Goal: Task Accomplishment & Management: Manage account settings

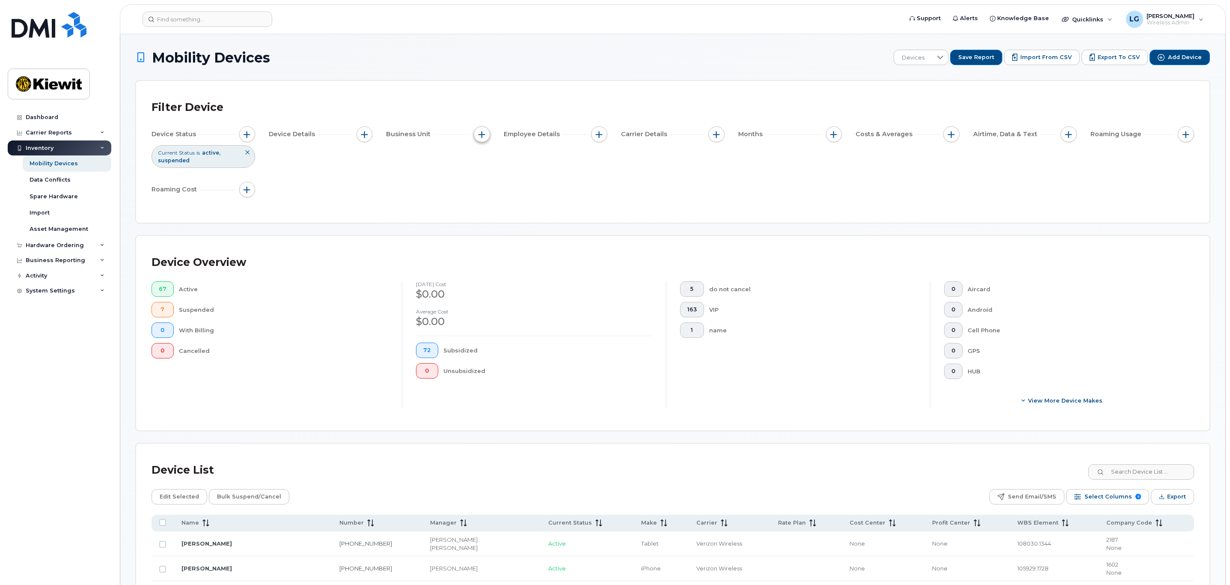
click at [483, 134] on span "button" at bounding box center [482, 134] width 7 height 7
click at [483, 198] on input "WBS Element" at bounding box center [484, 200] width 7 height 7
checkbox input "true"
click at [548, 216] on span "is" at bounding box center [531, 217] width 74 height 15
click at [539, 268] on li "contains" at bounding box center [536, 270] width 87 height 15
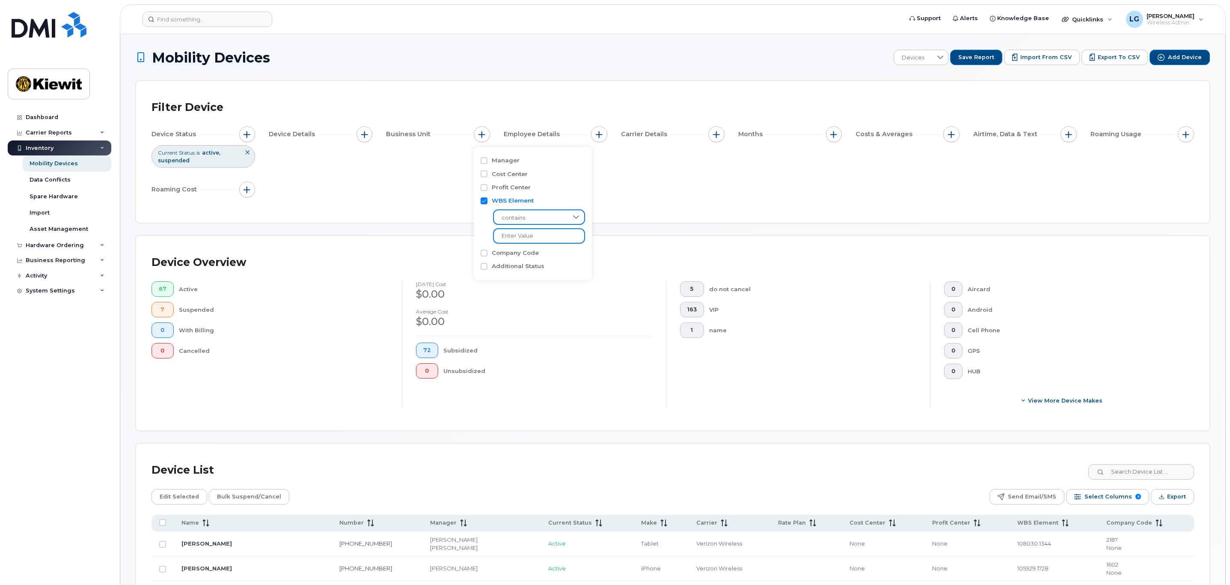
click at [545, 235] on input "text" at bounding box center [539, 235] width 92 height 15
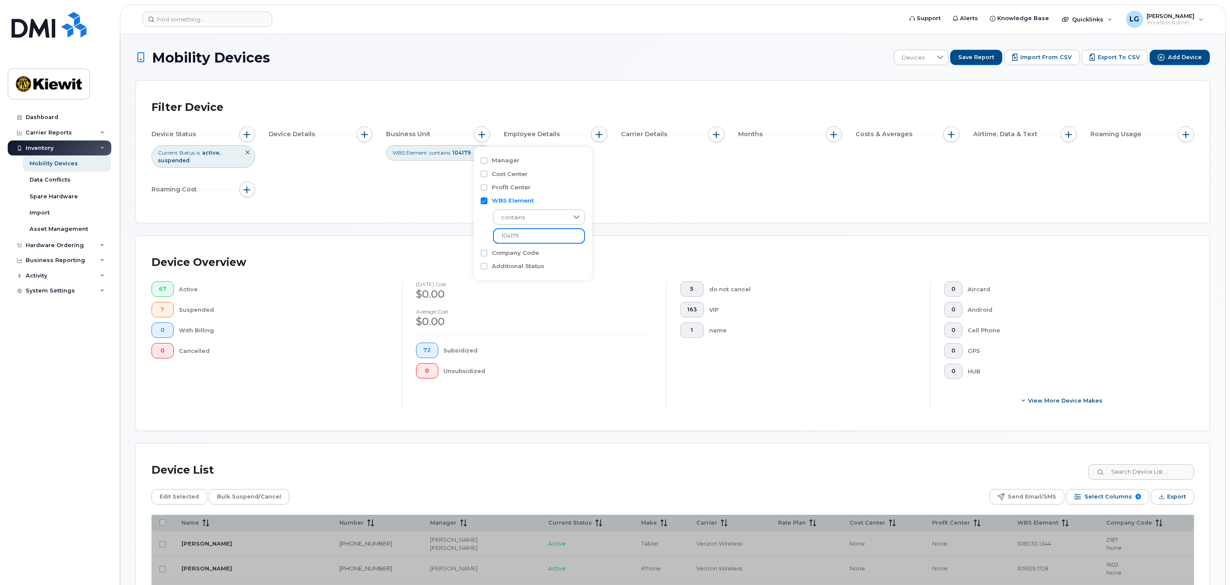
type input "104179"
click at [663, 184] on div "Device Status Current Status is active suspended Device Details Business Unit W…" at bounding box center [673, 163] width 1043 height 74
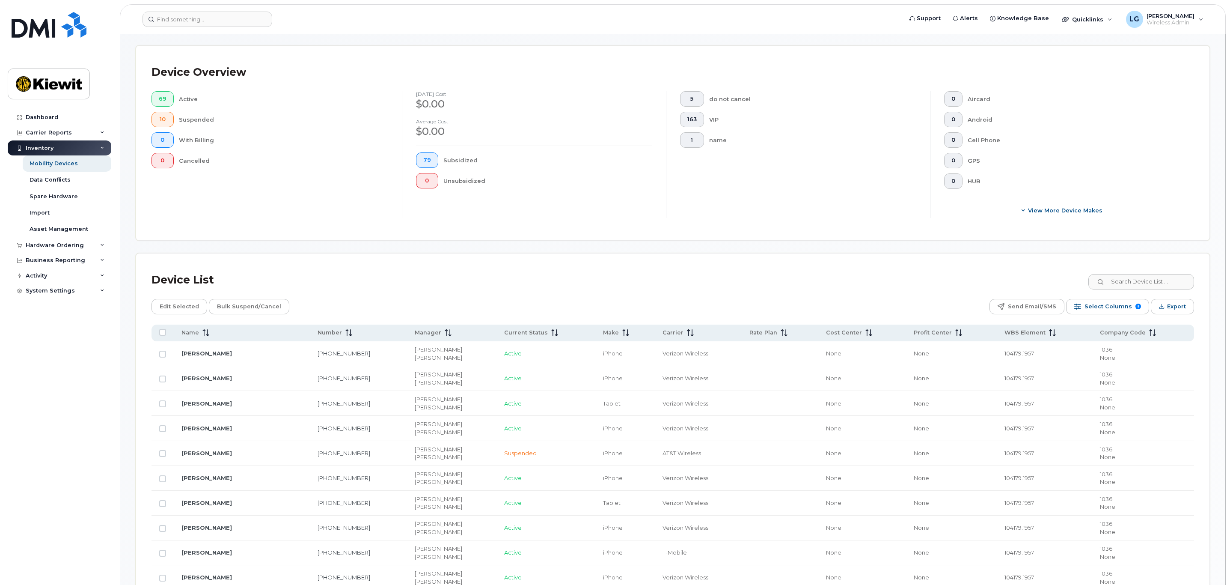
scroll to position [193, 0]
click at [206, 333] on icon at bounding box center [206, 330] width 7 height 7
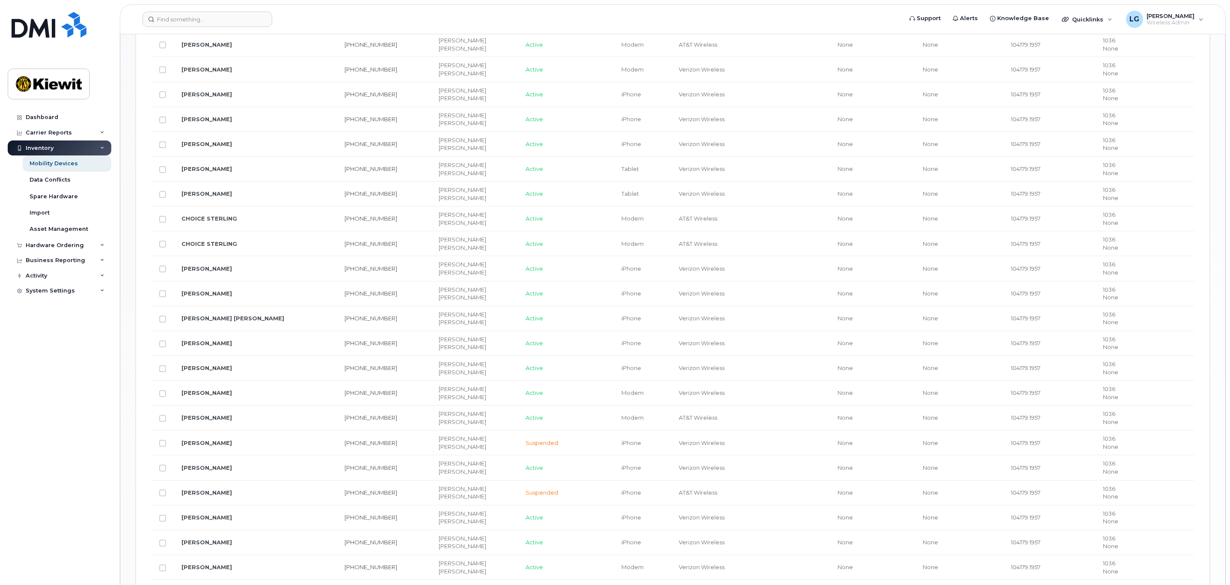
scroll to position [771, 0]
click at [163, 499] on input "Row Unselected" at bounding box center [162, 495] width 7 height 7
checkbox input "true"
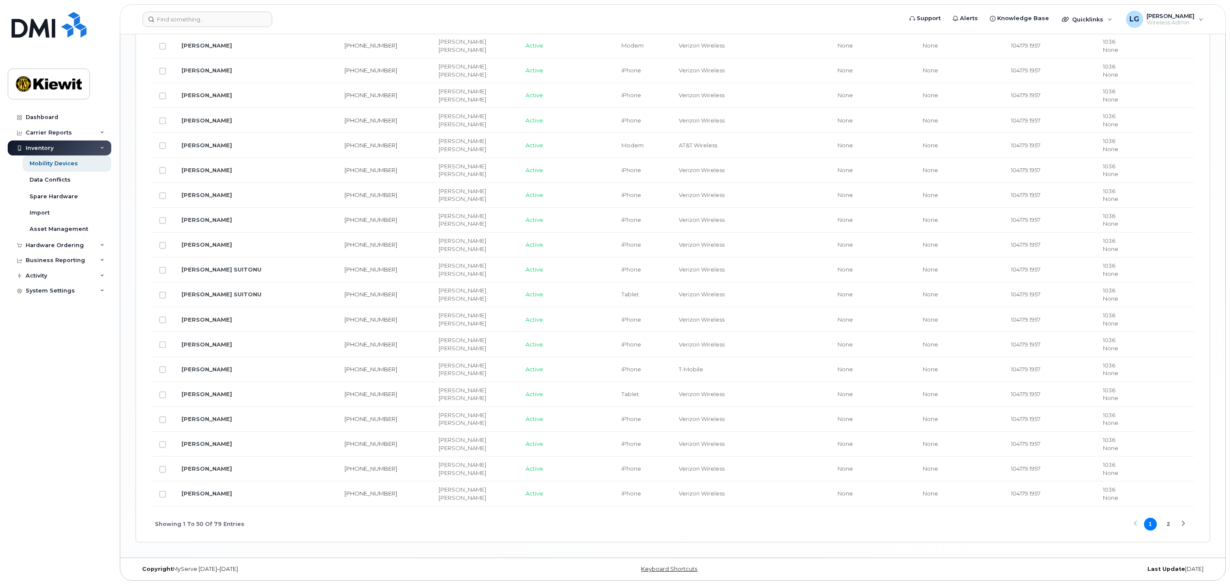
scroll to position [1281, 0]
click at [1184, 523] on div "Next Page" at bounding box center [1184, 524] width 6 height 6
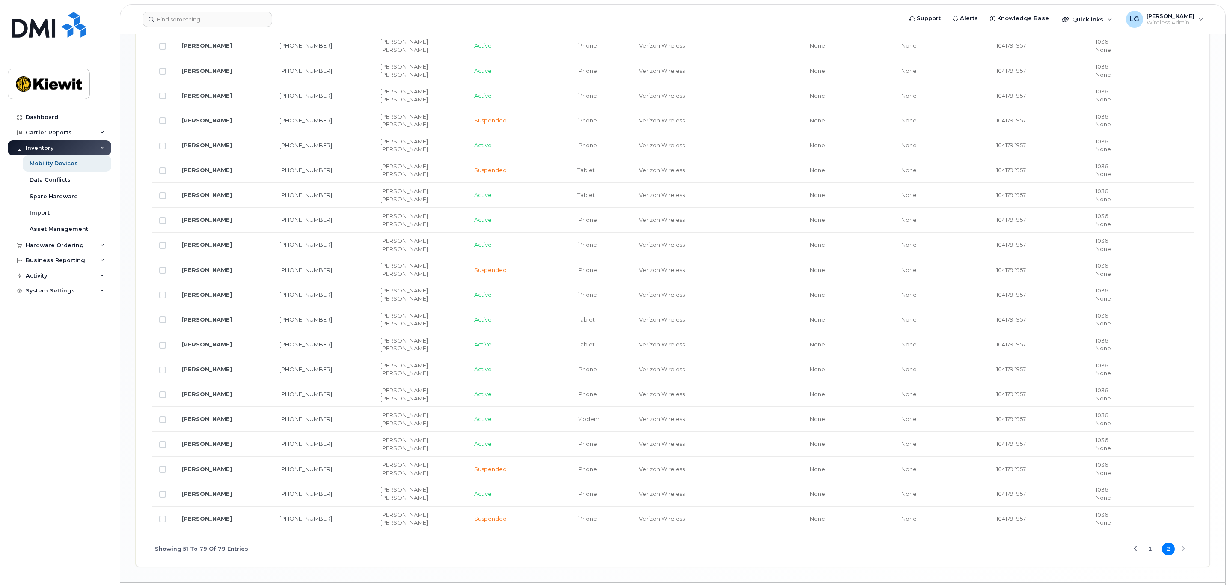
scroll to position [754, 0]
click at [1155, 526] on button "1" at bounding box center [1150, 524] width 13 height 13
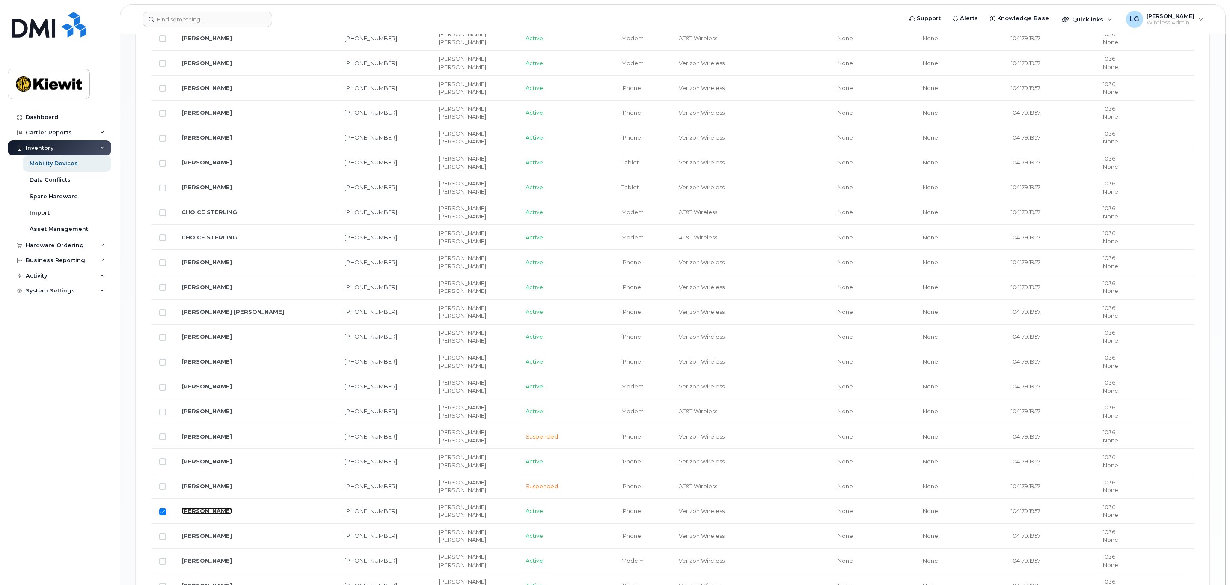
click at [220, 514] on link "[PERSON_NAME]" at bounding box center [207, 510] width 51 height 7
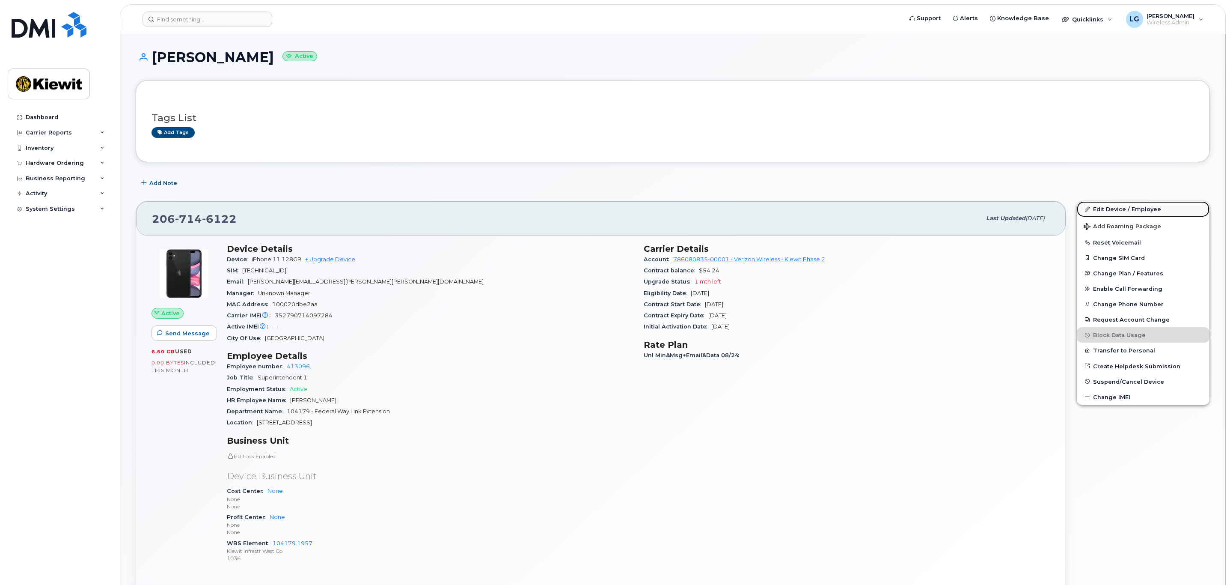
click at [1130, 210] on link "Edit Device / Employee" at bounding box center [1143, 208] width 133 height 15
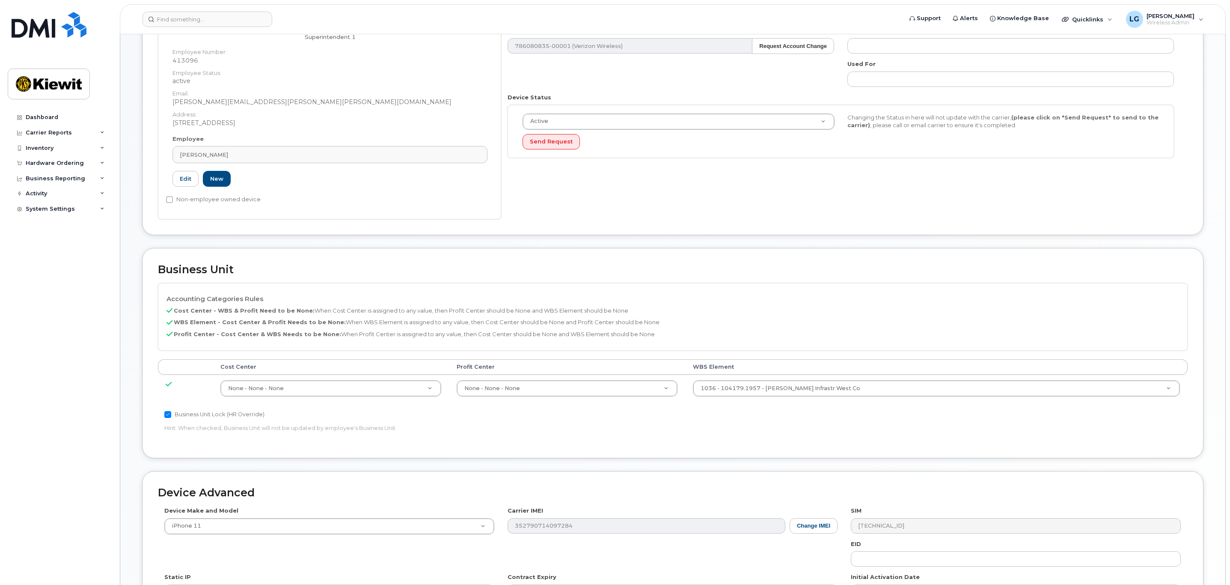
scroll to position [193, 0]
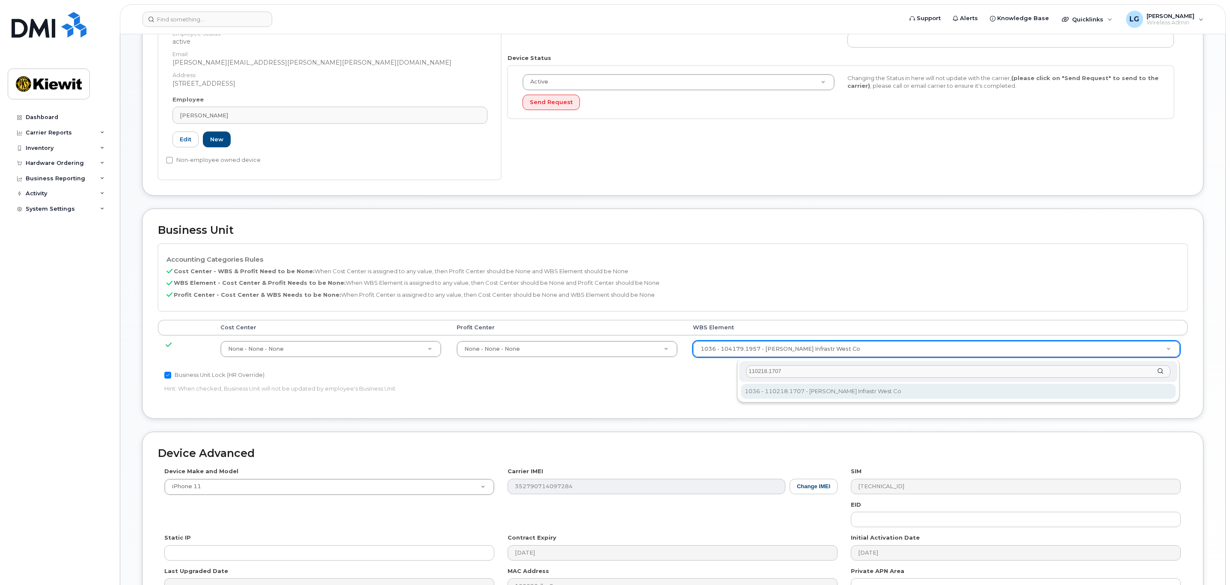
type input "110218.1707"
type input "33459573"
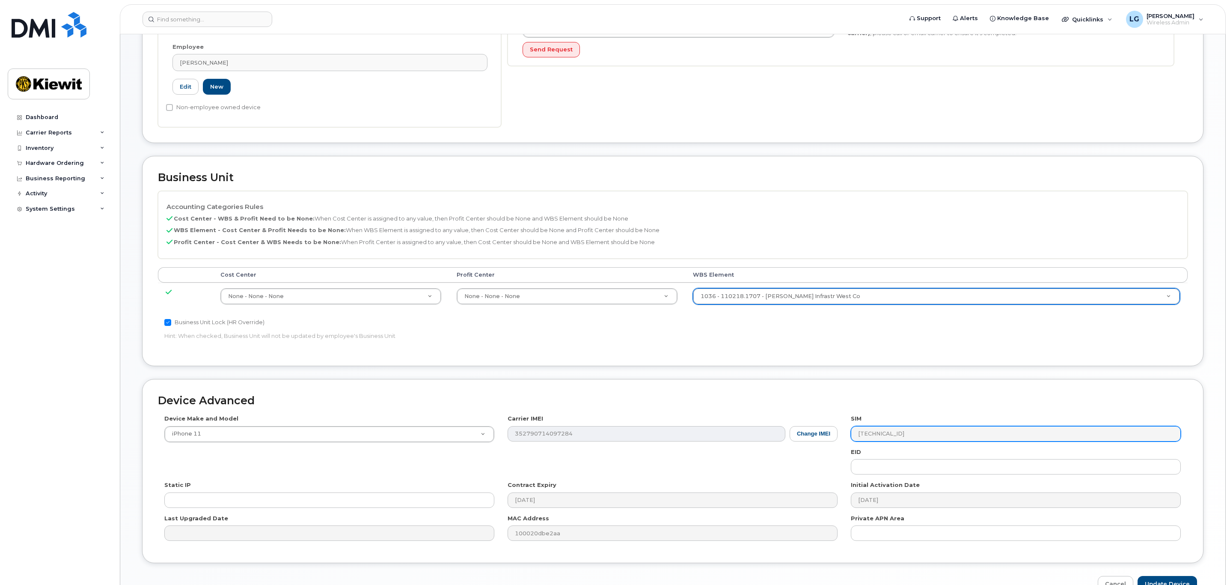
scroll to position [299, 0]
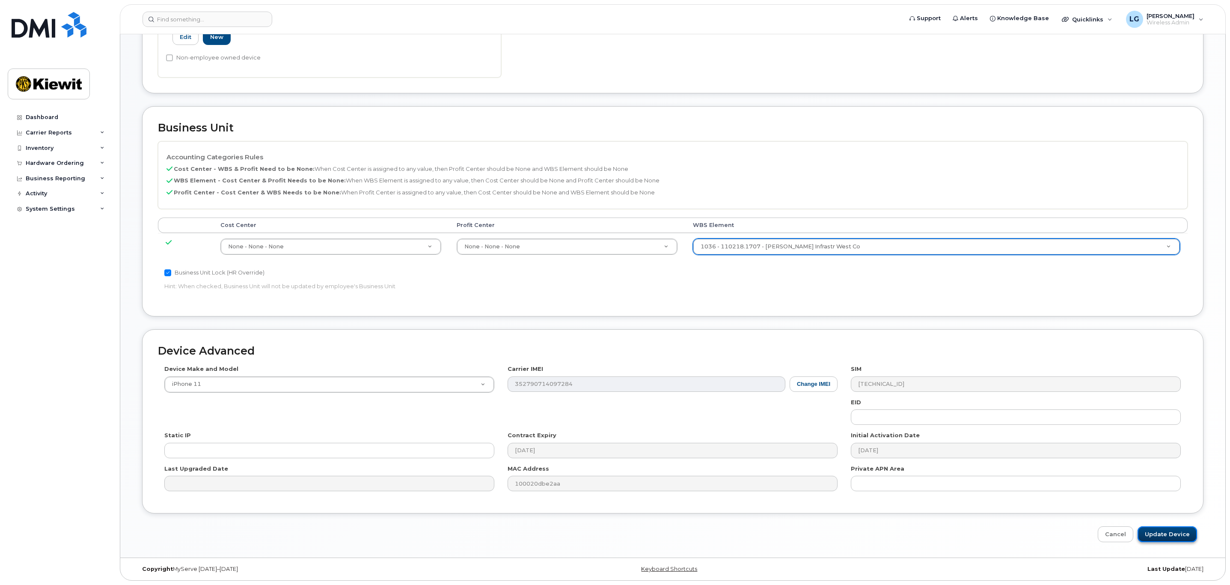
click at [1176, 533] on input "Update Device" at bounding box center [1168, 534] width 60 height 16
type input "Saving..."
